Goal: Transaction & Acquisition: Purchase product/service

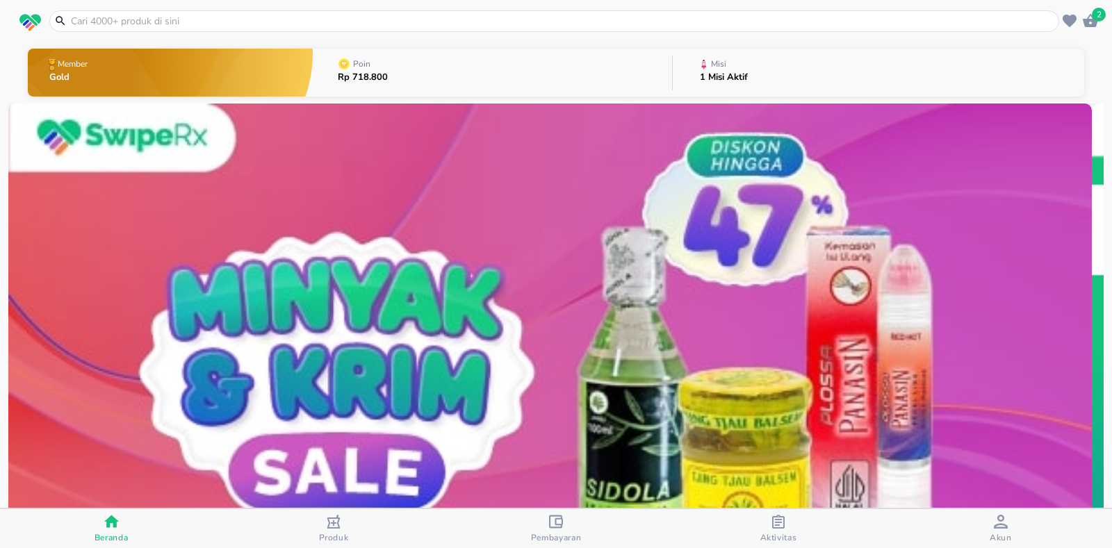
click at [318, 11] on div at bounding box center [554, 21] width 1010 height 22
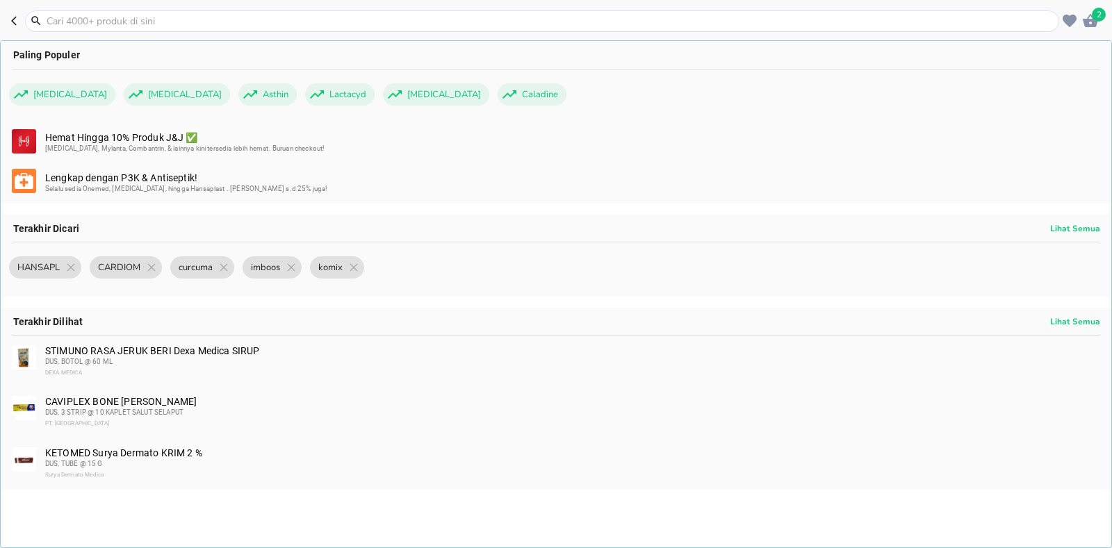
click at [64, 19] on input "text" at bounding box center [550, 21] width 1011 height 15
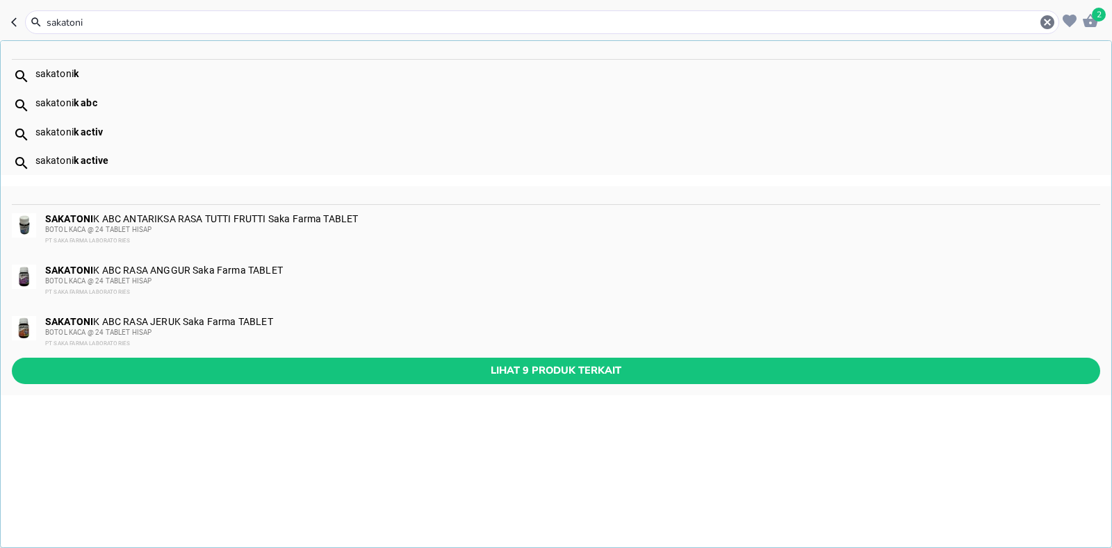
type input "sakatonik"
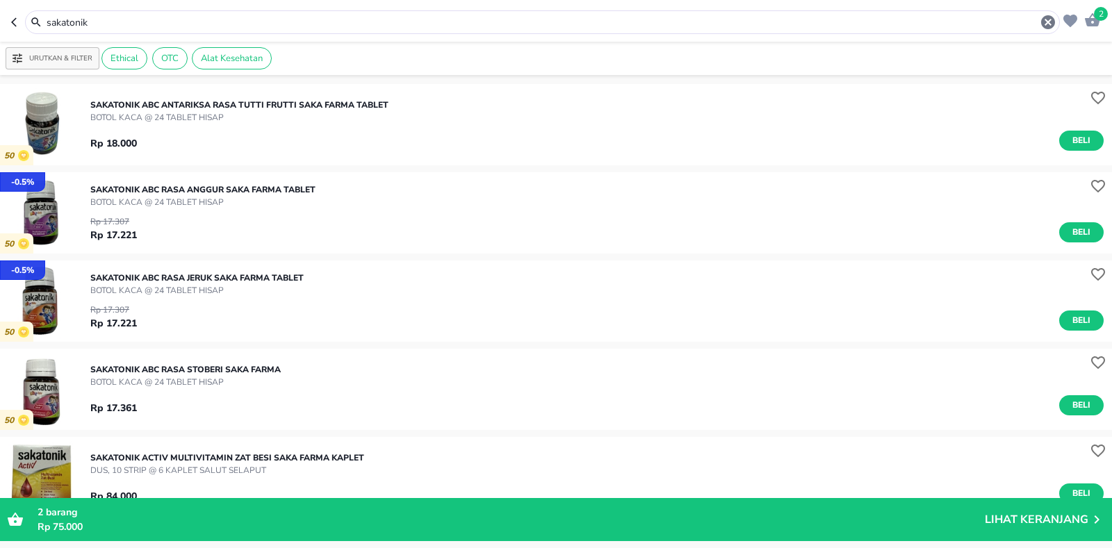
drag, startPoint x: 143, startPoint y: 28, endPoint x: 0, endPoint y: 78, distance: 151.7
click at [0, 78] on div "2 sakatonik Urutkan & Filter Ethical OTC Alat Kesehatan 50 SAKATONIK ABC ANTARI…" at bounding box center [556, 274] width 1112 height 548
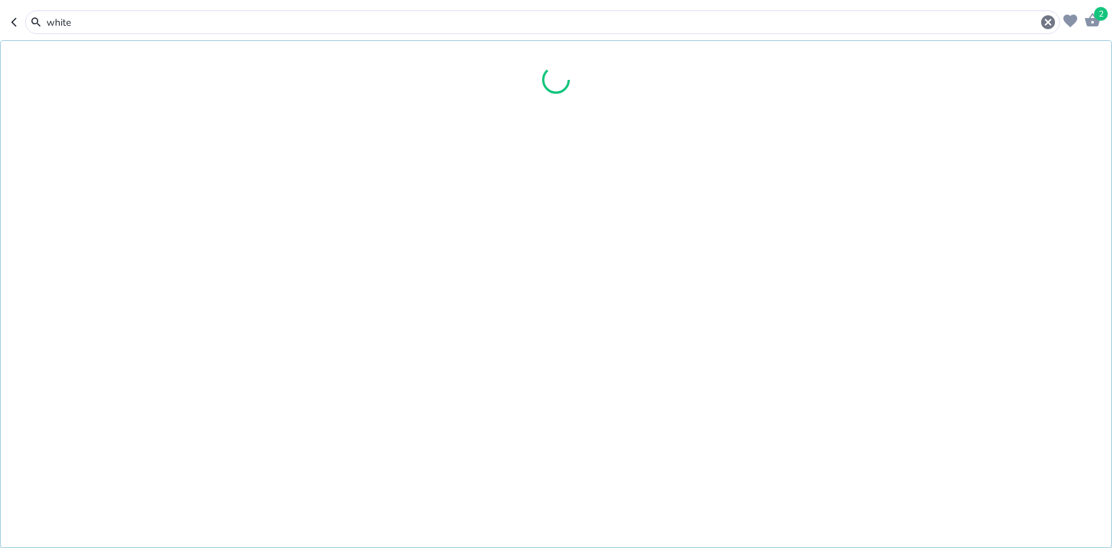
type input "white"
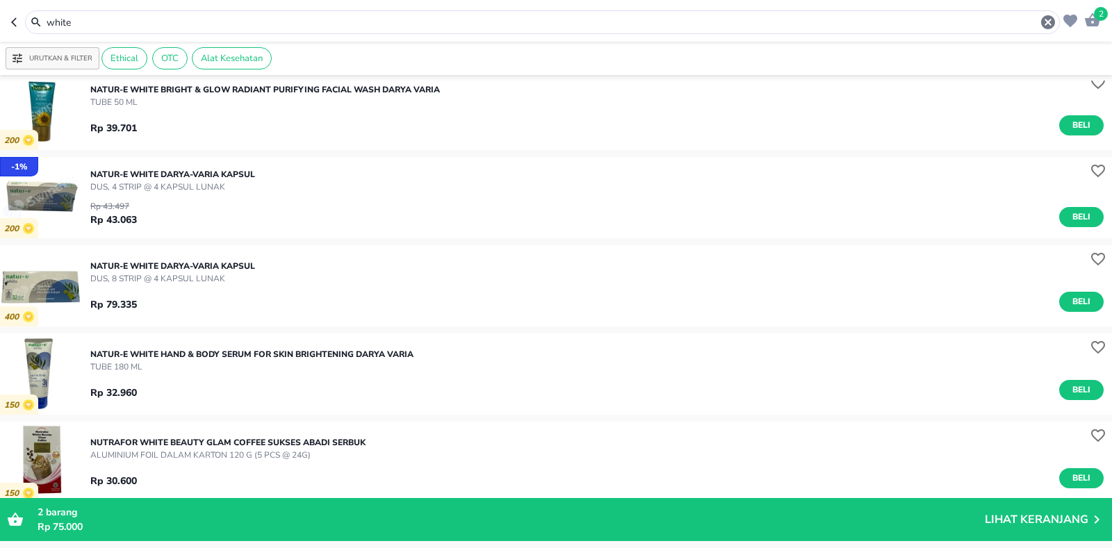
scroll to position [765, 0]
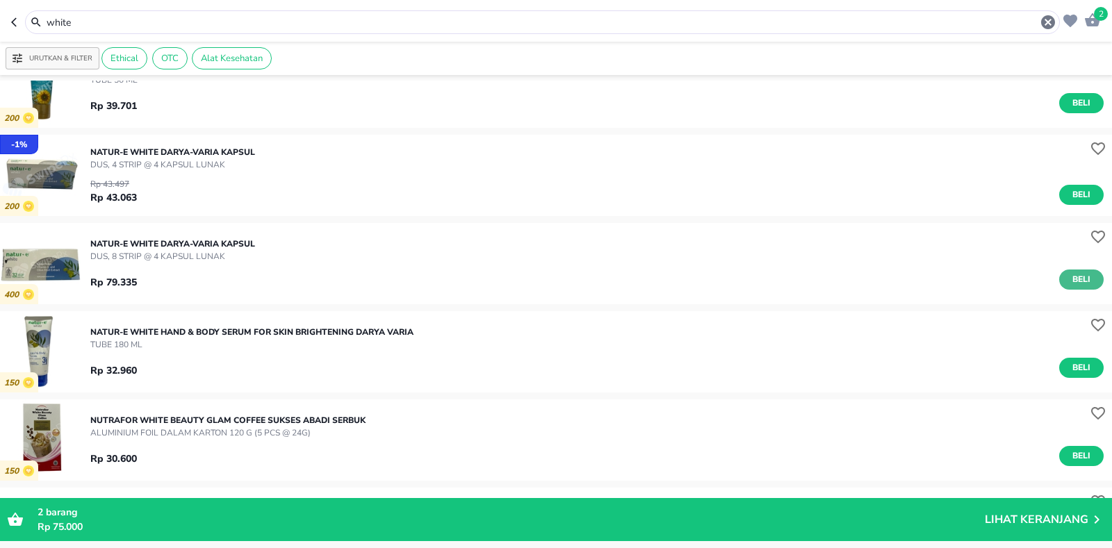
click at [1059, 277] on button "Beli" at bounding box center [1081, 280] width 44 height 20
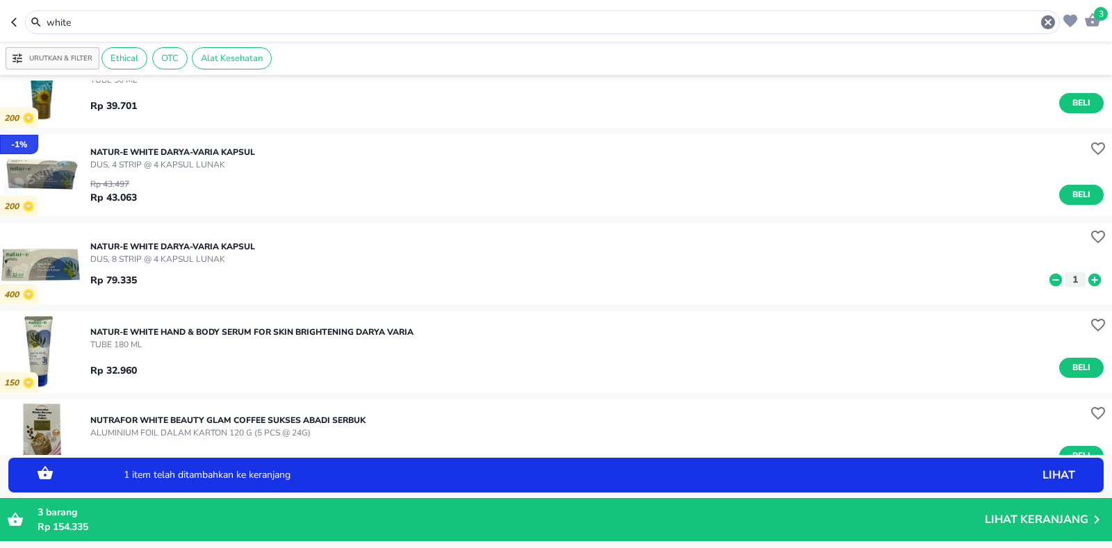
click at [1086, 279] on icon at bounding box center [1095, 279] width 18 height 15
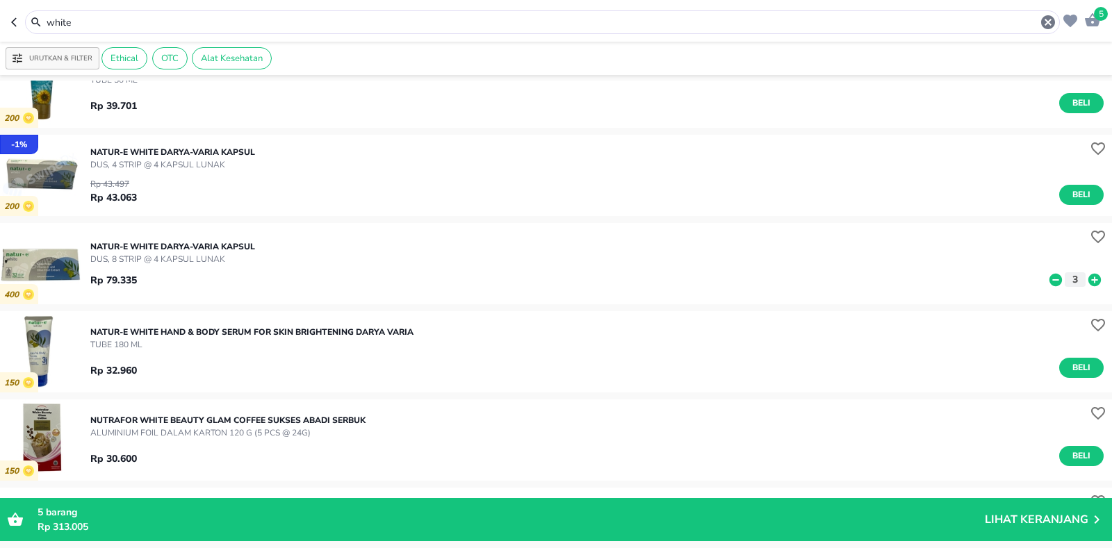
click at [1047, 280] on icon at bounding box center [1056, 279] width 18 height 15
click at [1096, 20] on icon "button" at bounding box center [1092, 19] width 15 height 13
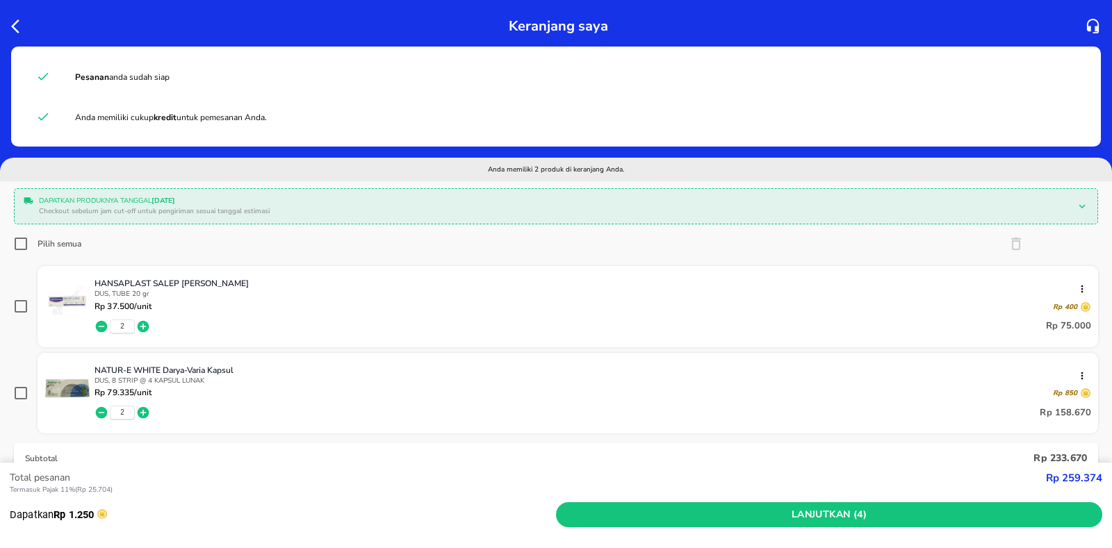
click at [30, 241] on label "Pilih semua" at bounding box center [47, 244] width 67 height 14
click at [28, 241] on input "Pilih semua" at bounding box center [21, 244] width 14 height 14
checkbox input "true"
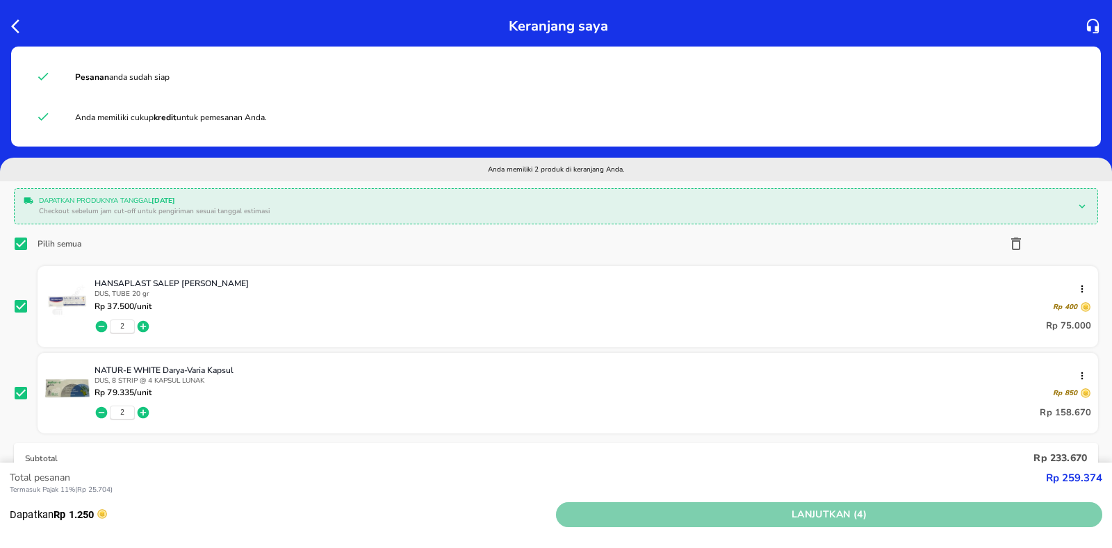
click at [738, 514] on span "Lanjutkan (4)" at bounding box center [829, 515] width 535 height 17
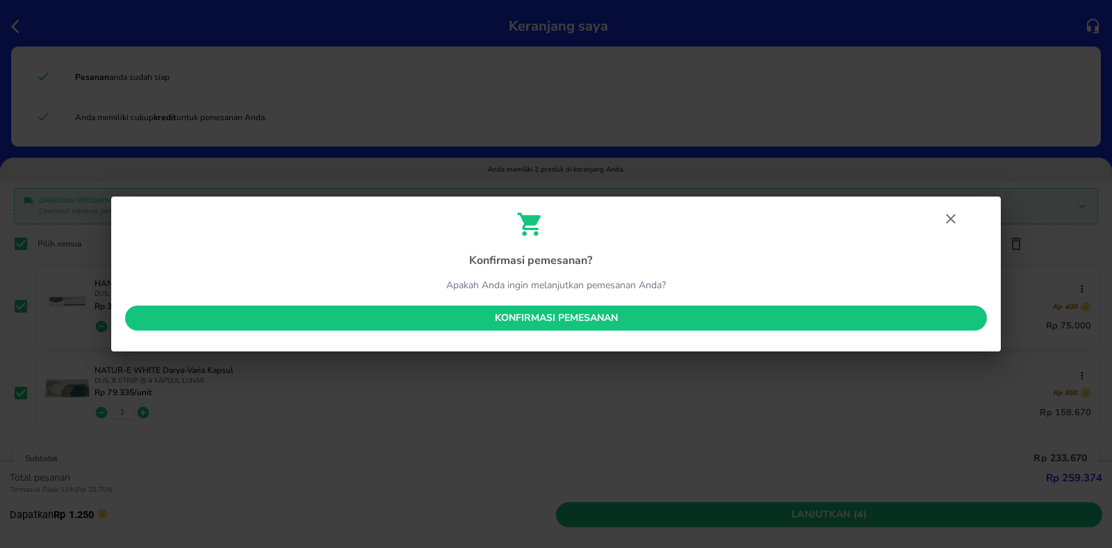
click at [634, 318] on span "Konfirmasi pemesanan" at bounding box center [556, 318] width 840 height 17
